Goal: Information Seeking & Learning: Learn about a topic

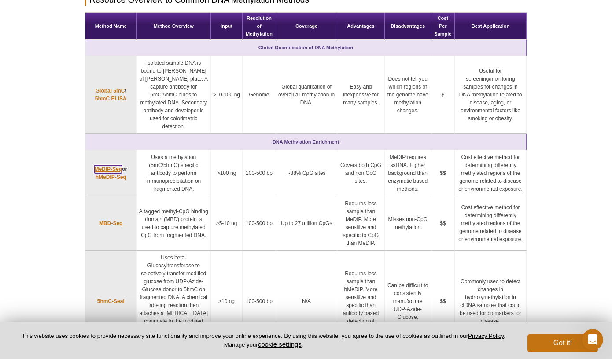
click at [102, 165] on link "MeDIP-Seq" at bounding box center [108, 169] width 28 height 8
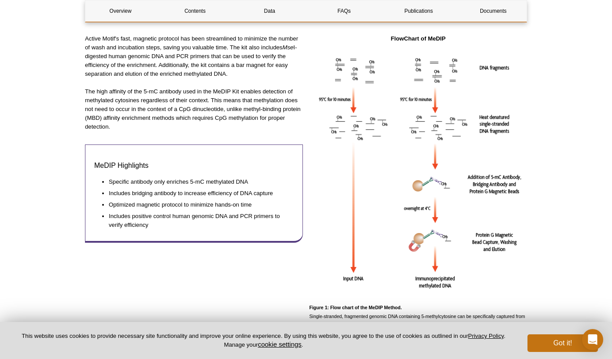
scroll to position [209, 0]
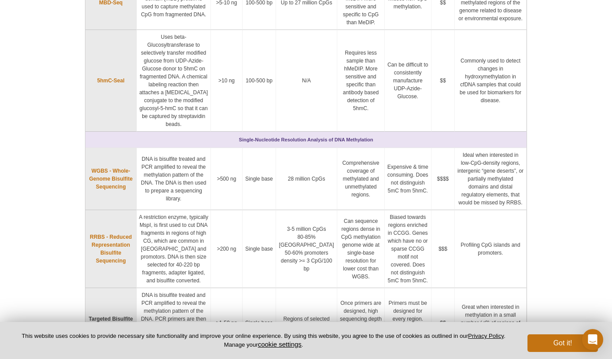
scroll to position [365, 0]
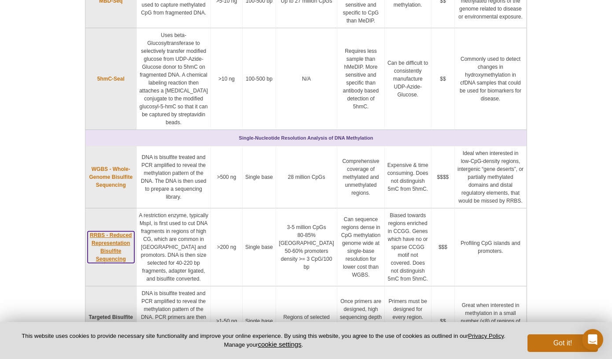
click at [107, 231] on link "RRBS - Reduced Representation Bisulfite Sequencing" at bounding box center [111, 247] width 47 height 32
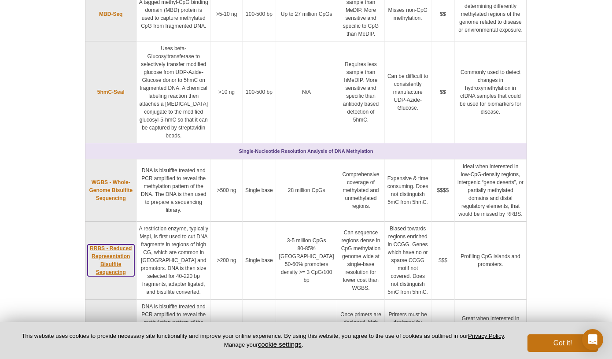
click at [104, 244] on link "RRBS - Reduced Representation Bisulfite Sequencing" at bounding box center [111, 260] width 47 height 32
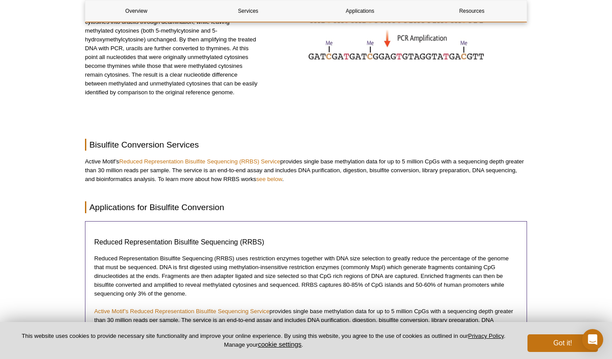
scroll to position [220, 0]
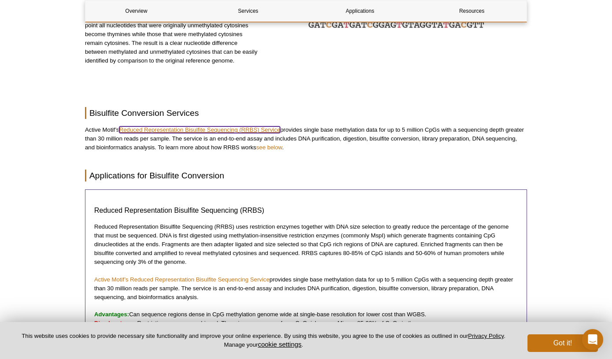
click at [190, 128] on link "Reduced Representation Bisulfite Sequencing (RRBS) Service" at bounding box center [199, 129] width 161 height 7
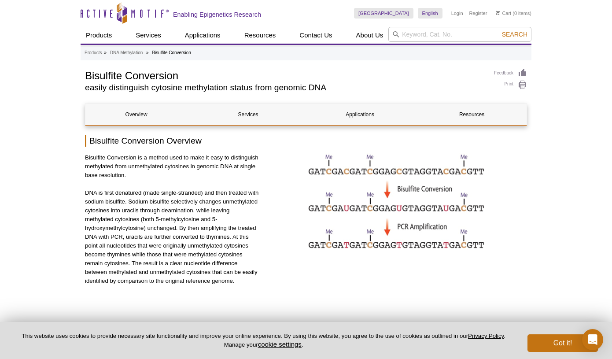
click at [414, 219] on img at bounding box center [396, 202] width 176 height 99
